Goal: Information Seeking & Learning: Learn about a topic

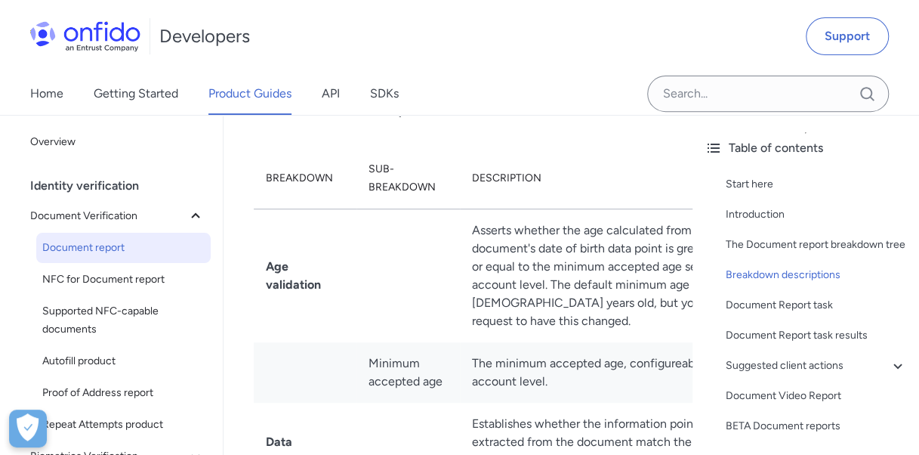
scroll to position [4022, 0]
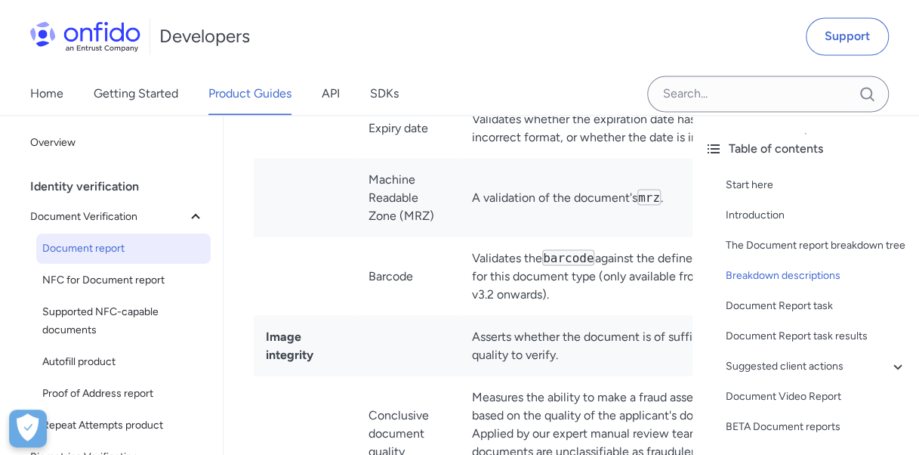
click at [400, 97] on td "Document expiration" at bounding box center [407, 58] width 103 height 79
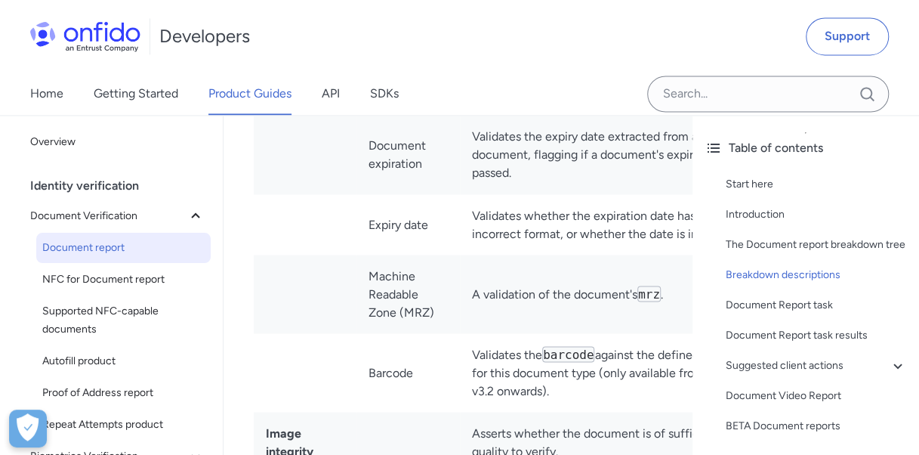
scroll to position [3932, 0]
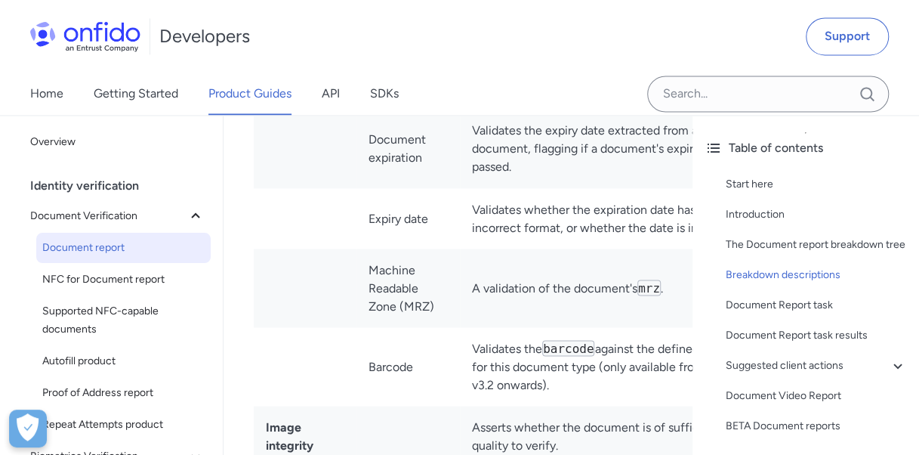
click at [371, 188] on td "Document expiration" at bounding box center [407, 149] width 103 height 79
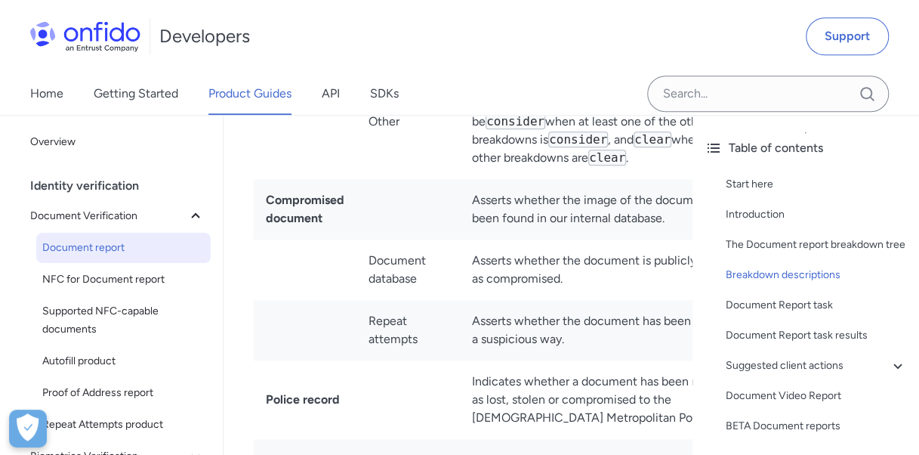
drag, startPoint x: 435, startPoint y: 245, endPoint x: 597, endPoint y: 285, distance: 166.5
drag, startPoint x: 597, startPoint y: 285, endPoint x: 492, endPoint y: 279, distance: 105.1
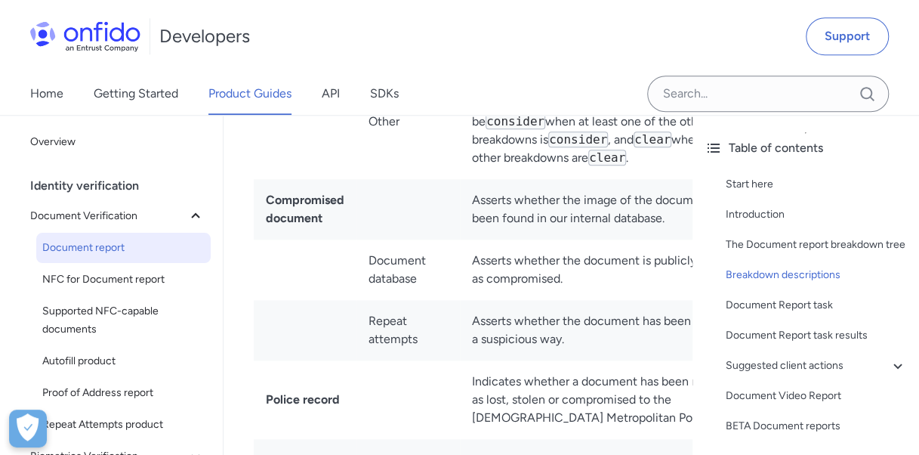
drag, startPoint x: 373, startPoint y: 219, endPoint x: 618, endPoint y: 283, distance: 253.0
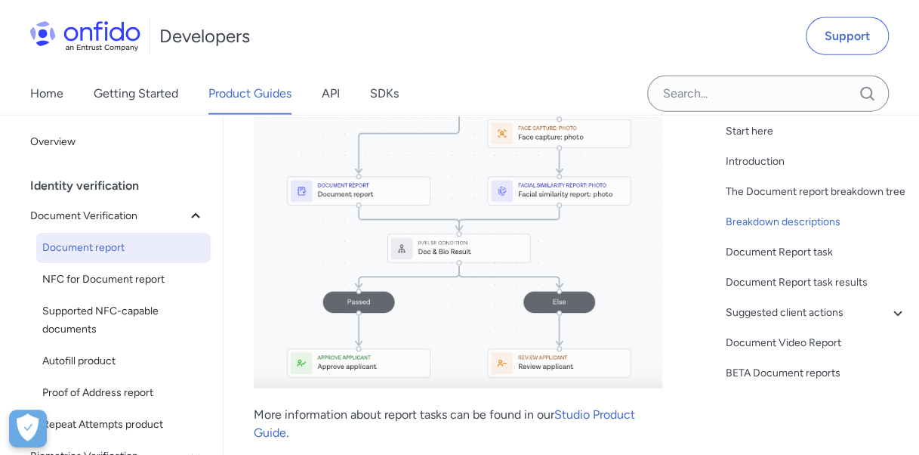
scroll to position [0, 0]
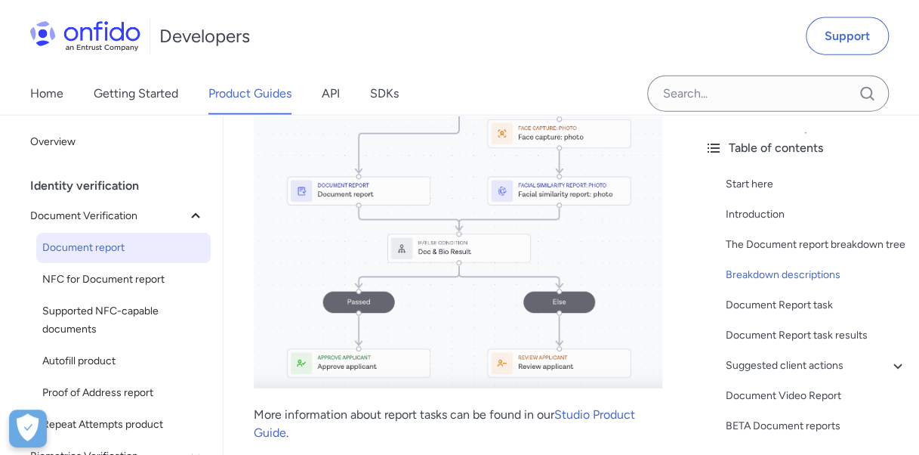
click at [696, 310] on div "Table of contents Start here Introduction The Document report breakdown tree Br…" at bounding box center [806, 285] width 227 height 340
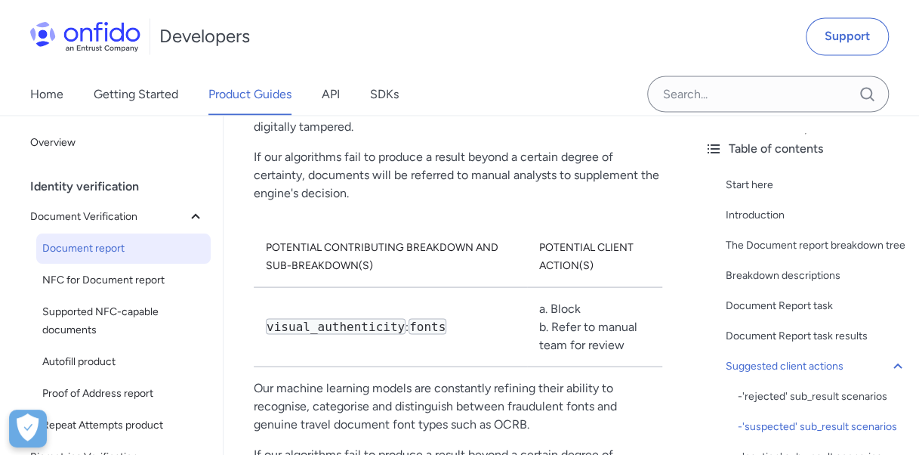
scroll to position [9596, 0]
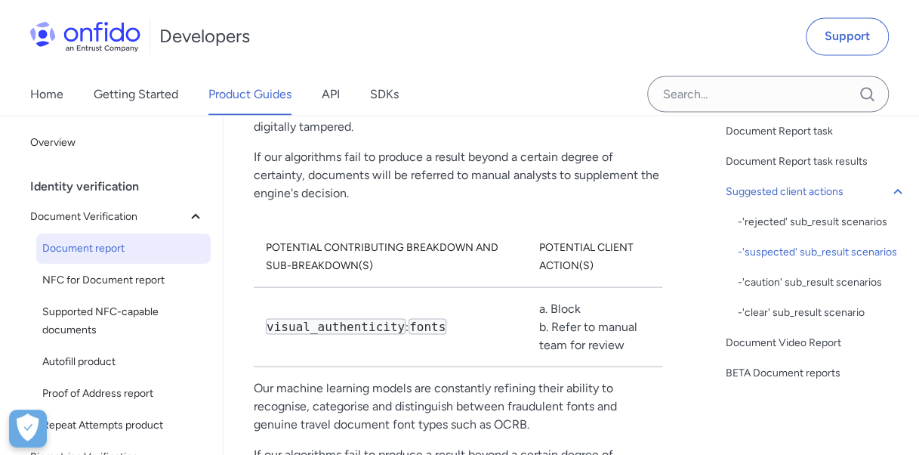
scroll to position [9624, 0]
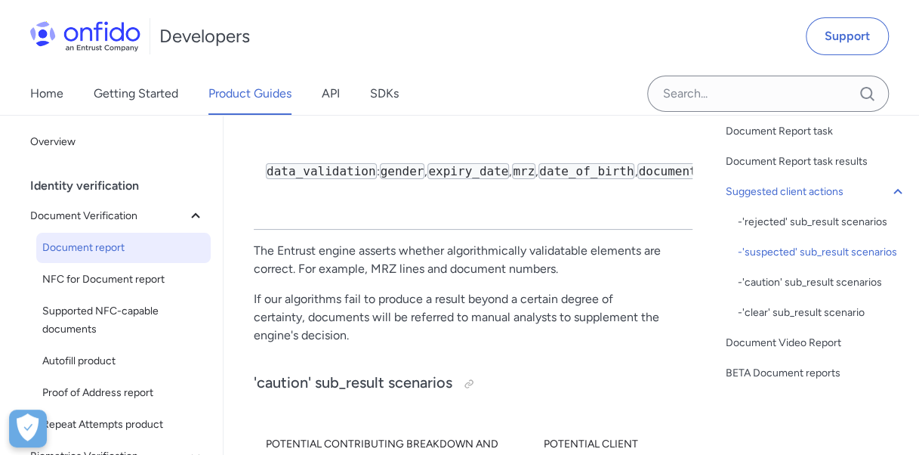
scroll to position [11074, 0]
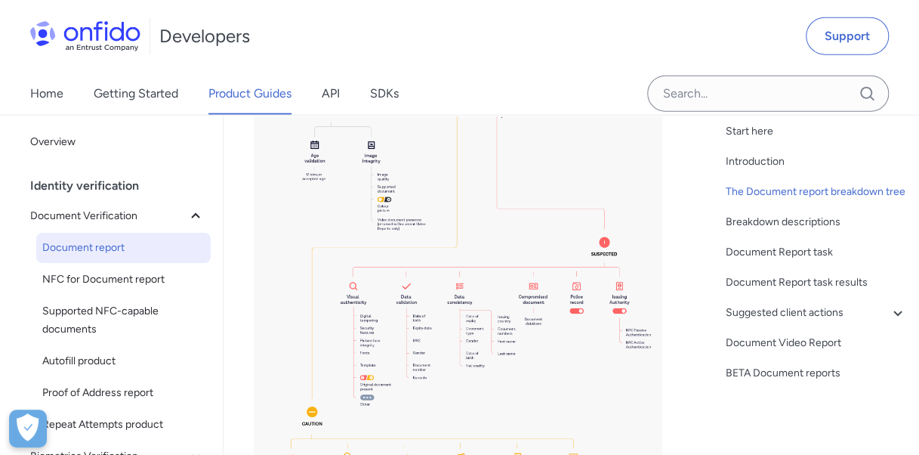
scroll to position [1737, 0]
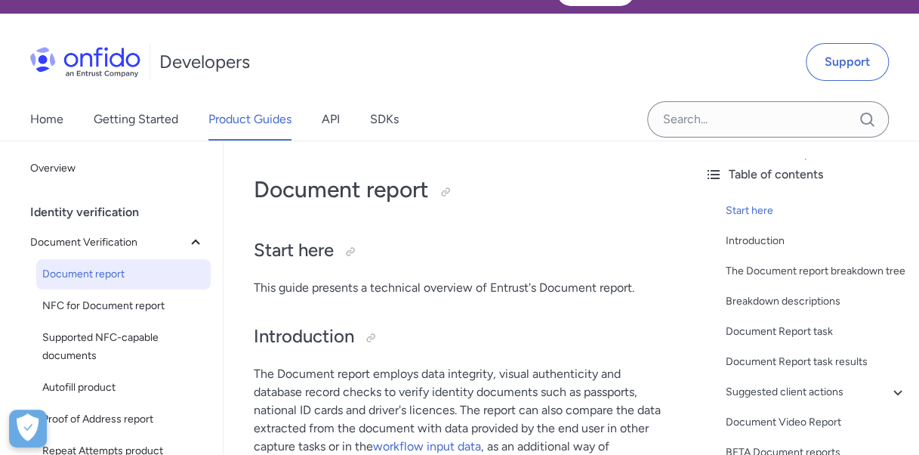
click at [446, 292] on p "This guide presents a technical overview of Entrust's Document report." at bounding box center [458, 288] width 409 height 18
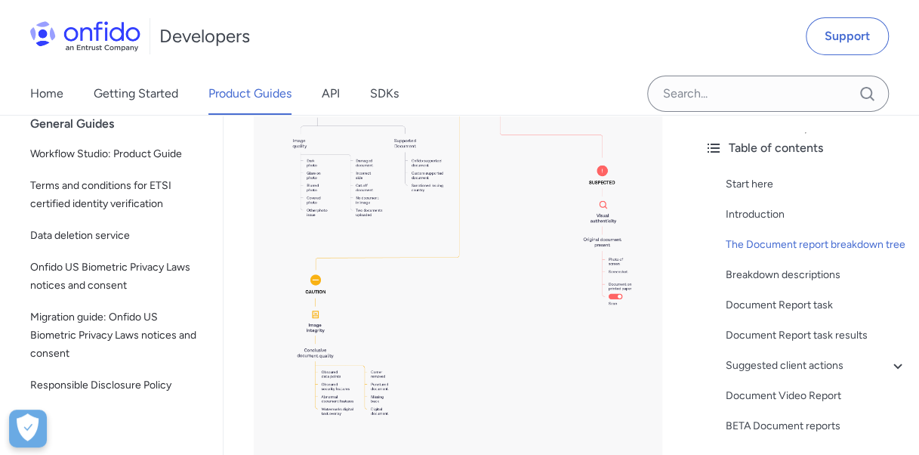
scroll to position [2491, 0]
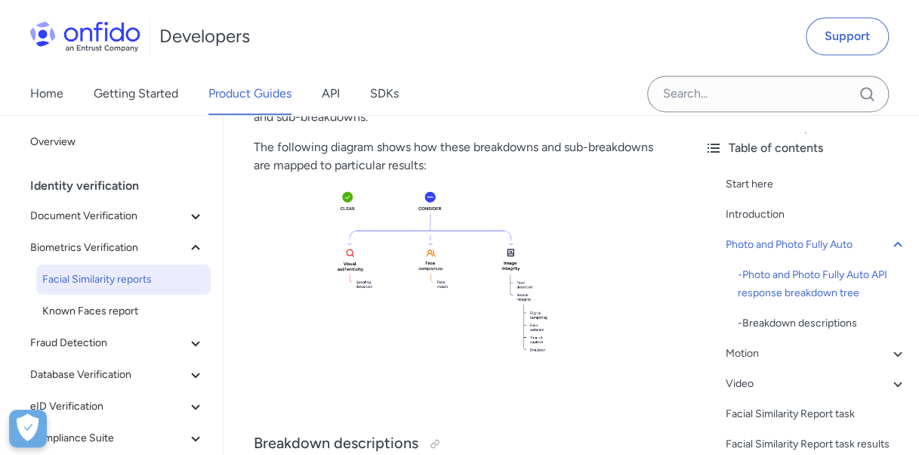
scroll to position [967, 0]
